Goal: Task Accomplishment & Management: Complete application form

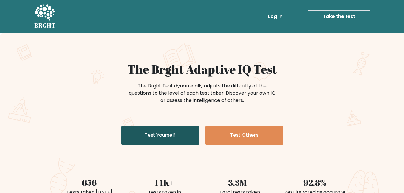
click at [165, 135] on link "Test Yourself" at bounding box center [160, 135] width 78 height 19
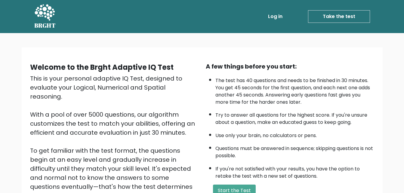
scroll to position [82, 0]
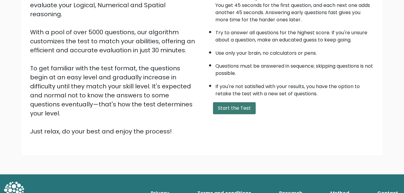
click at [239, 110] on button "Start the Test" at bounding box center [234, 108] width 43 height 12
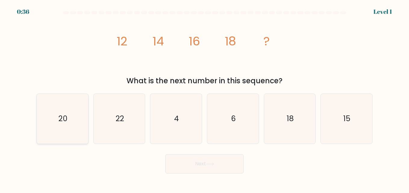
drag, startPoint x: 69, startPoint y: 120, endPoint x: 65, endPoint y: 122, distance: 4.4
click at [69, 120] on icon "20" at bounding box center [62, 119] width 50 height 50
click at [204, 98] on input "a. 20" at bounding box center [204, 98] width 0 height 2
radio input "true"
click at [195, 169] on button "Next" at bounding box center [204, 163] width 78 height 19
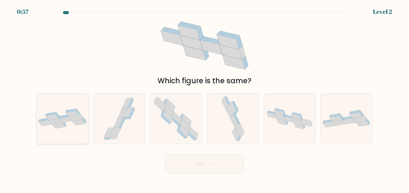
click at [73, 127] on icon at bounding box center [62, 119] width 51 height 20
click at [204, 98] on input "a." at bounding box center [204, 98] width 0 height 2
radio input "true"
click at [204, 165] on button "Next" at bounding box center [204, 163] width 78 height 19
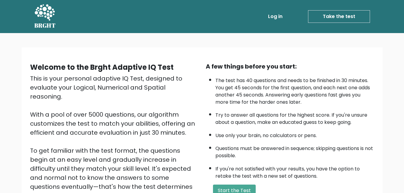
scroll to position [82, 0]
